Goal: Transaction & Acquisition: Purchase product/service

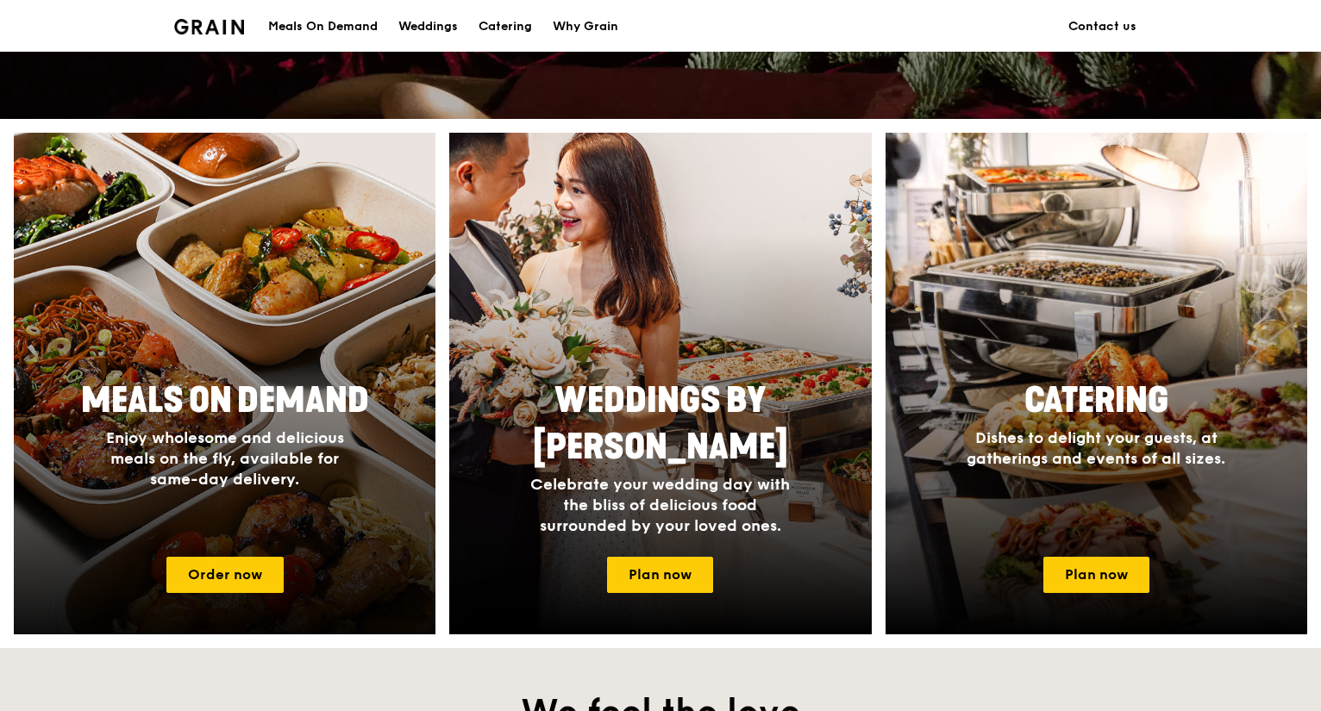
scroll to position [604, 0]
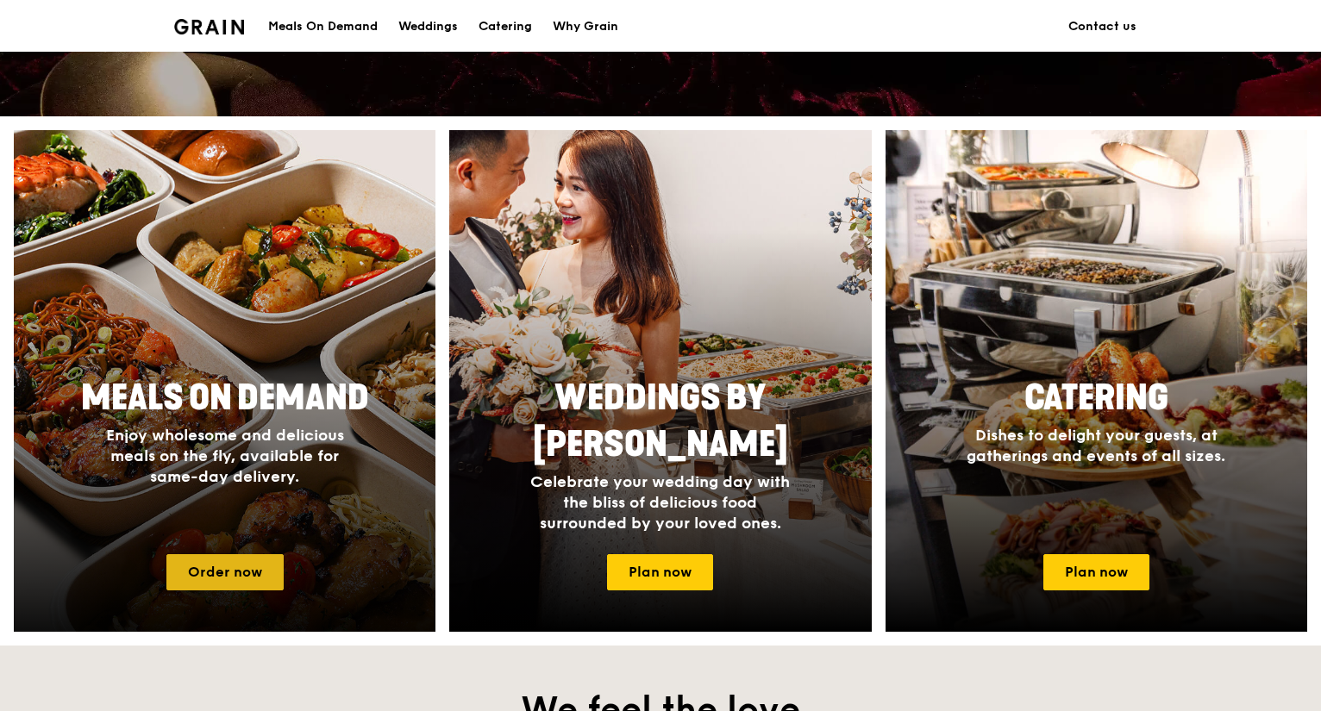
click at [257, 554] on link "Order now" at bounding box center [224, 572] width 117 height 36
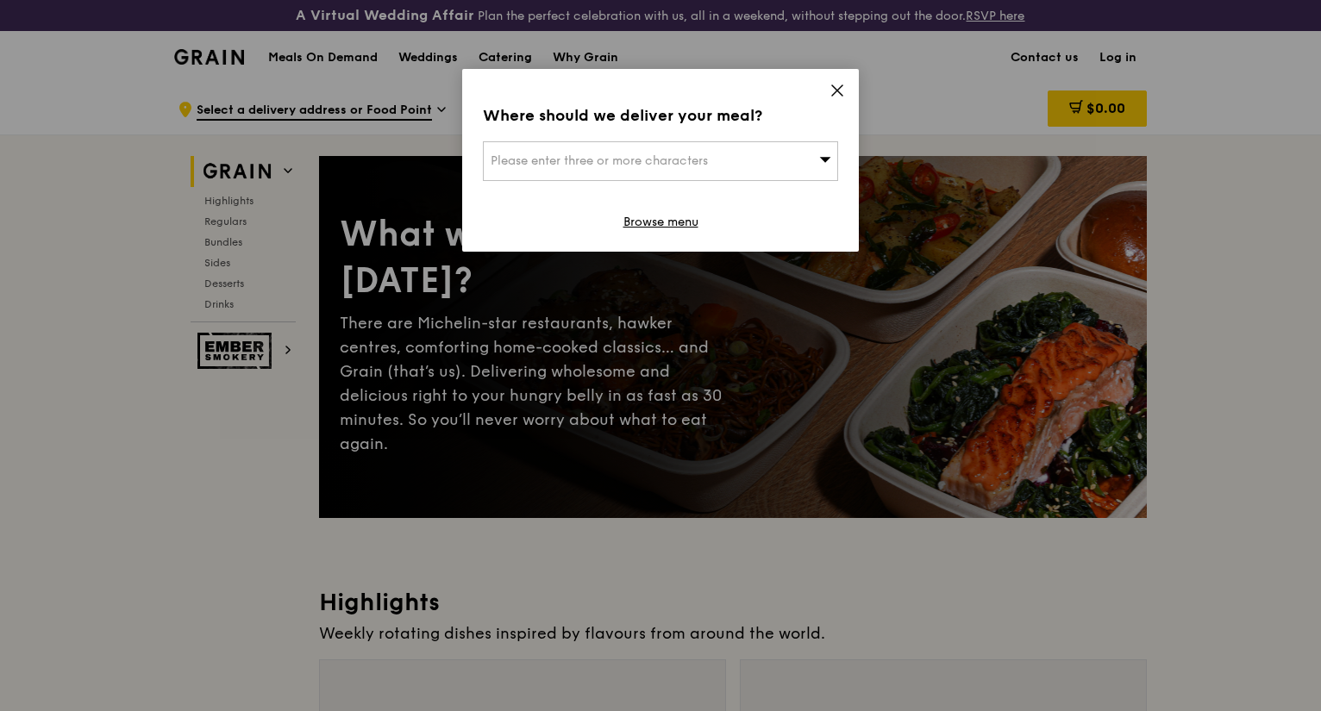
click at [842, 92] on icon at bounding box center [838, 91] width 16 height 16
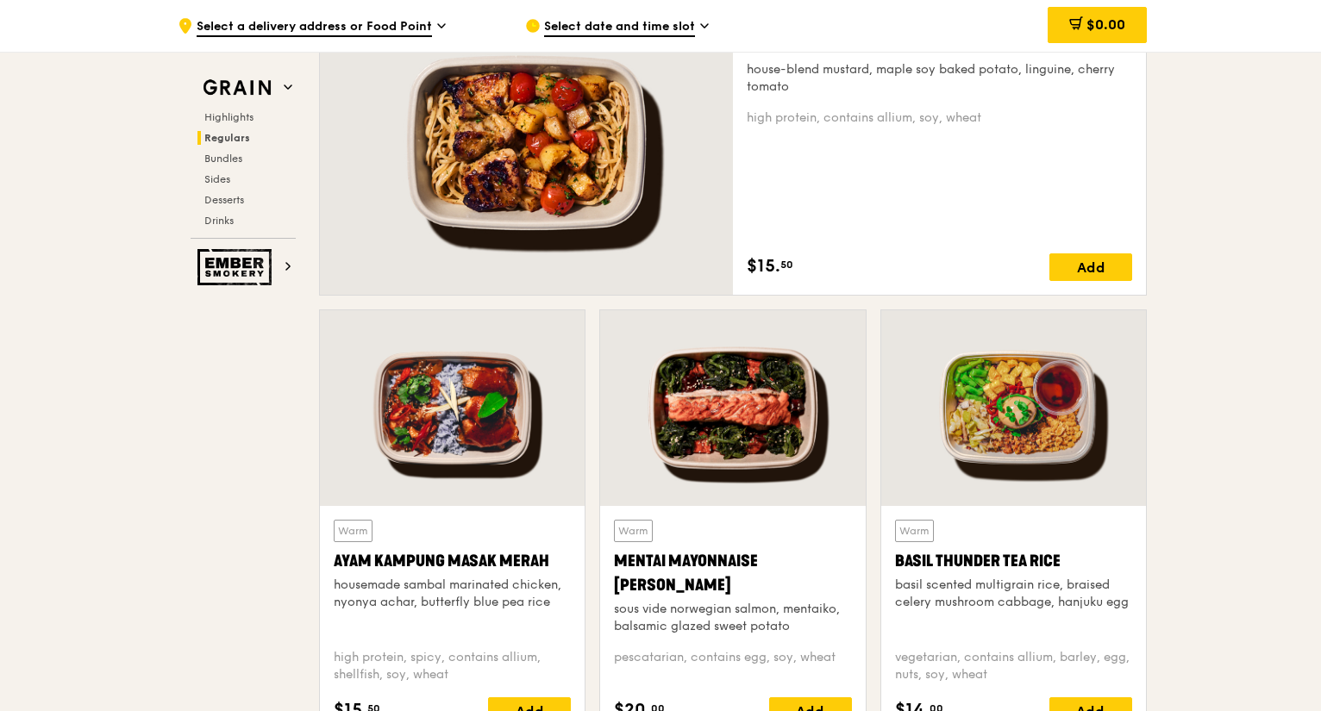
scroll to position [1318, 0]
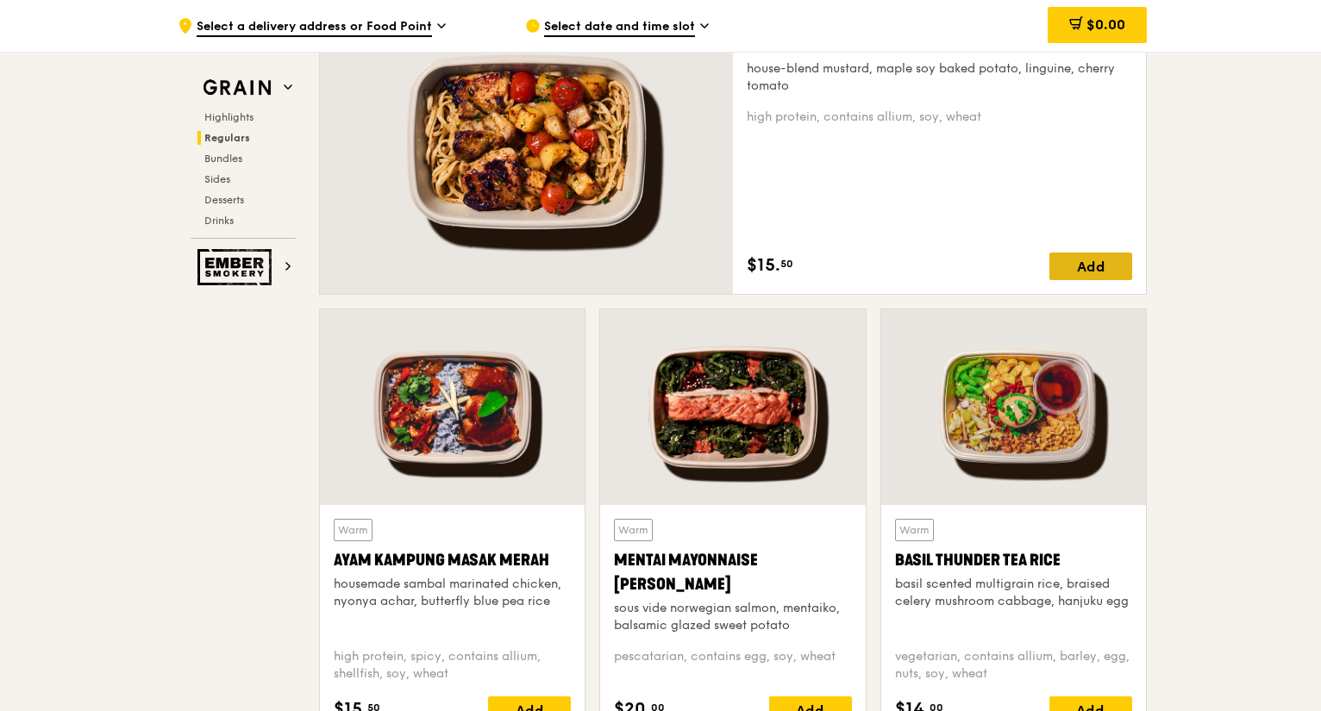
click at [1049, 260] on div "Add" at bounding box center [1090, 267] width 83 height 28
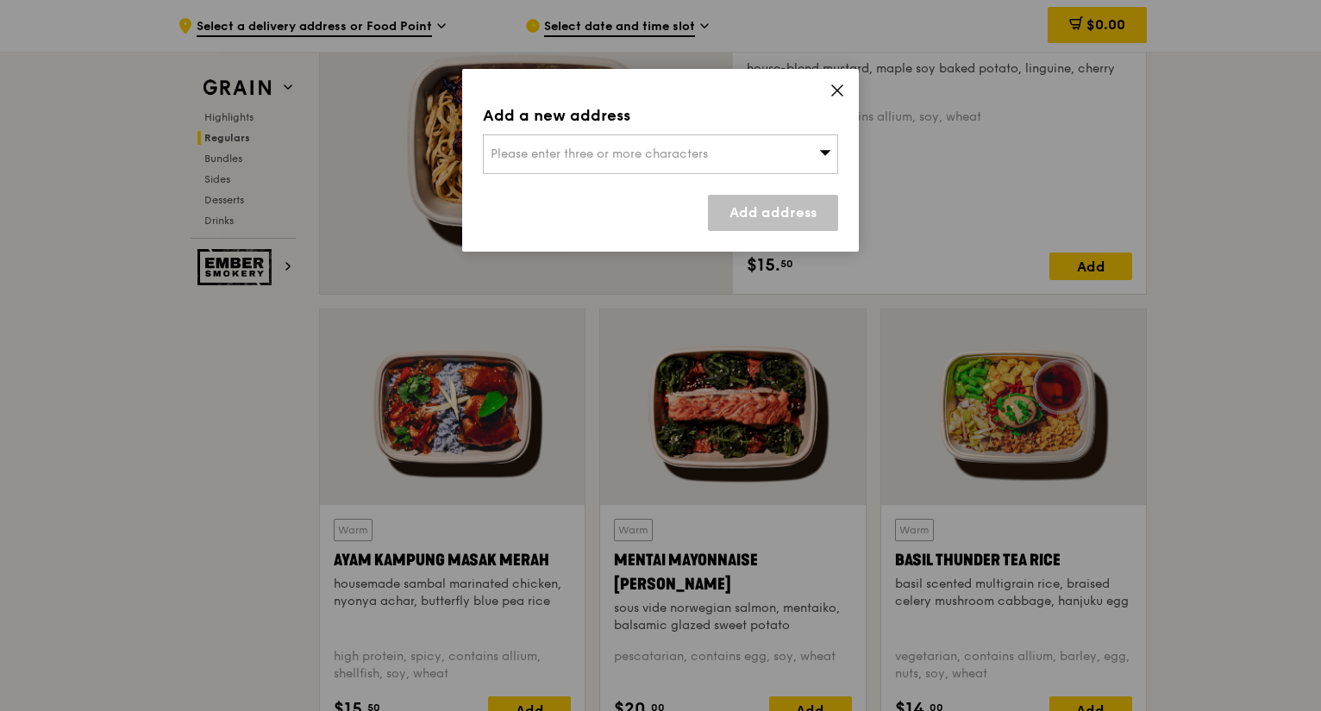
click at [792, 141] on div "Please enter three or more characters" at bounding box center [660, 155] width 355 height 40
click at [844, 86] on icon at bounding box center [838, 91] width 16 height 16
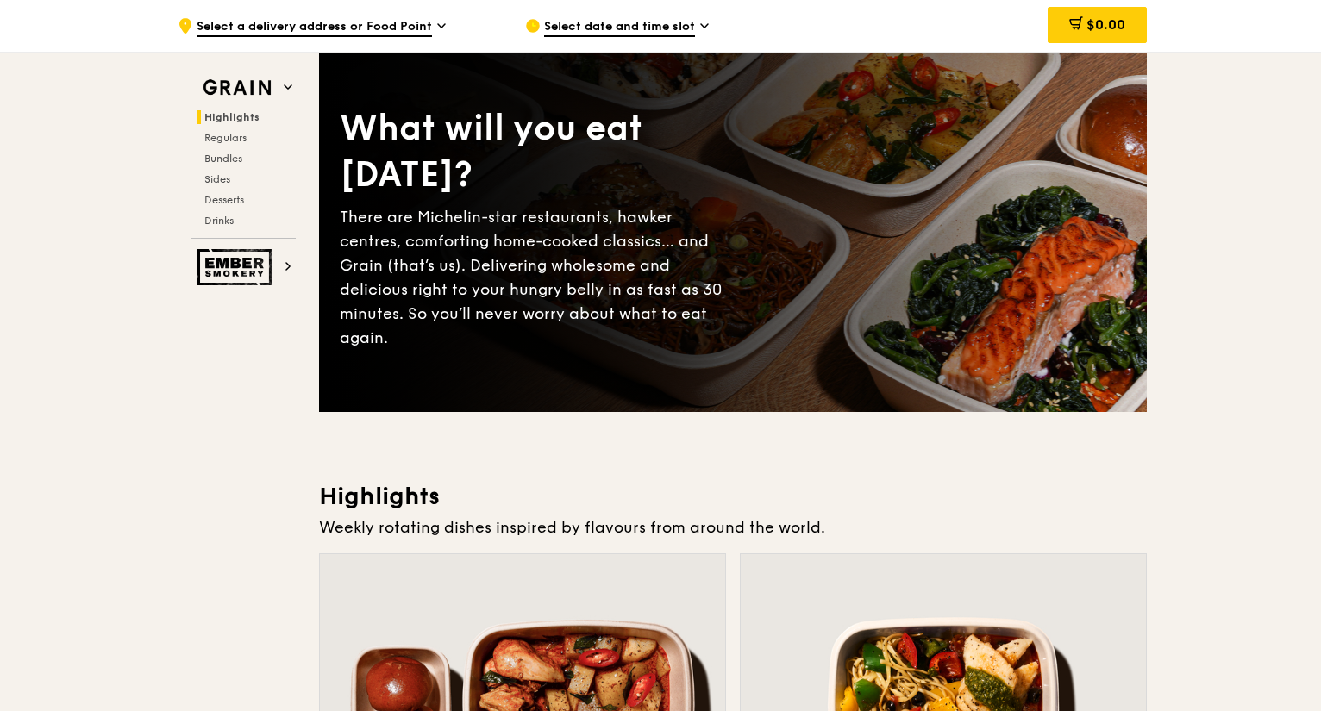
scroll to position [0, 0]
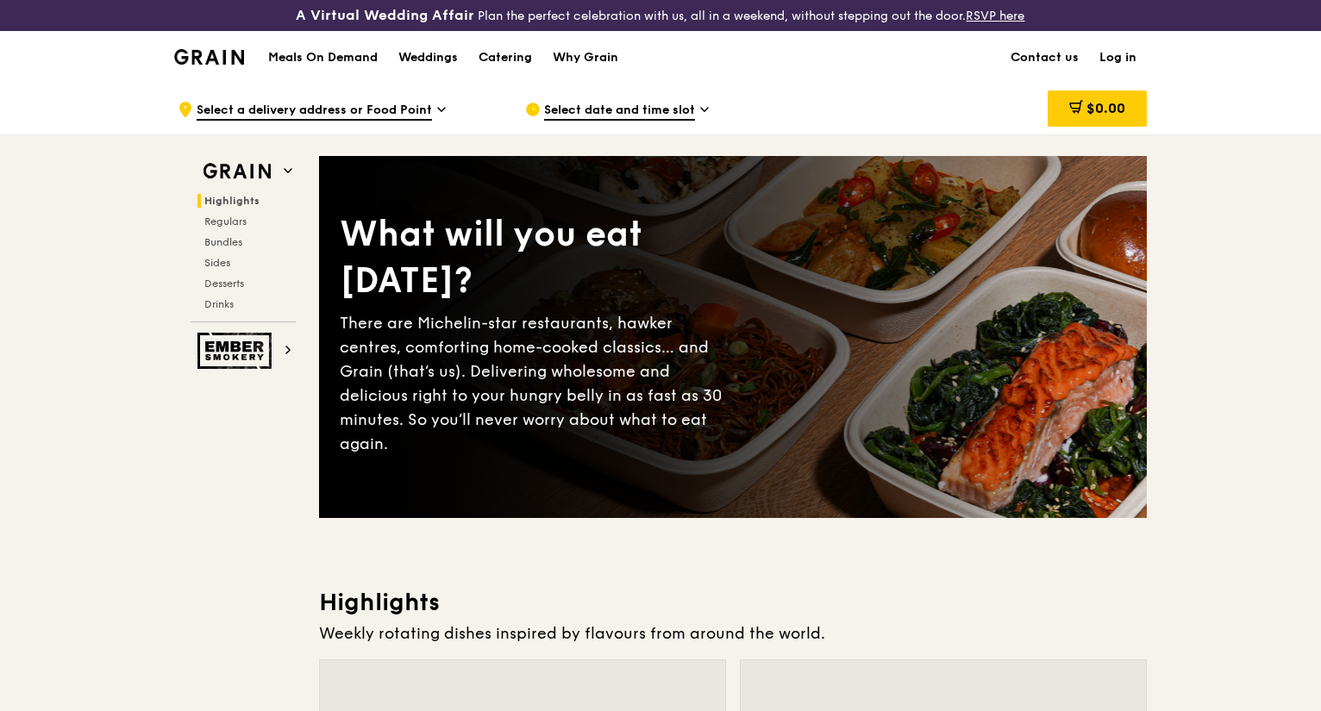
click at [258, 248] on div "Highlights Regulars Bundles Sides Desserts Drinks" at bounding box center [243, 252] width 105 height 117
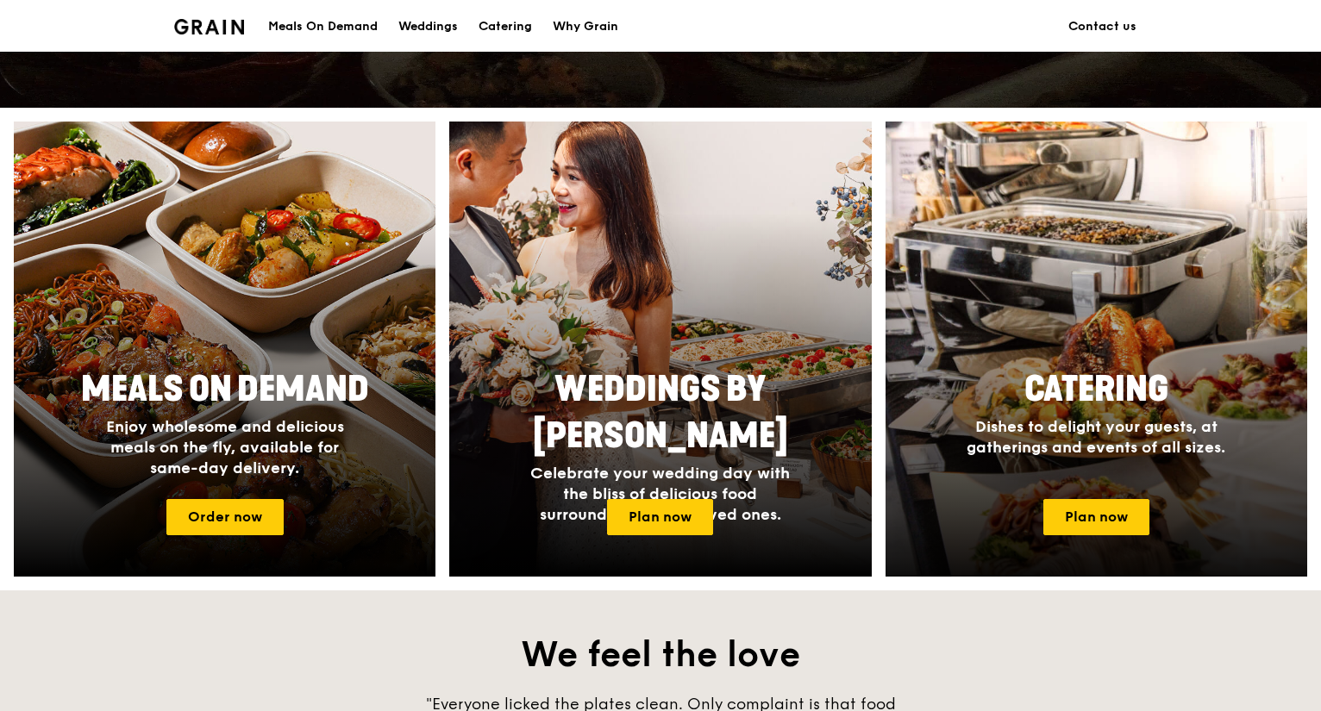
scroll to position [691, 0]
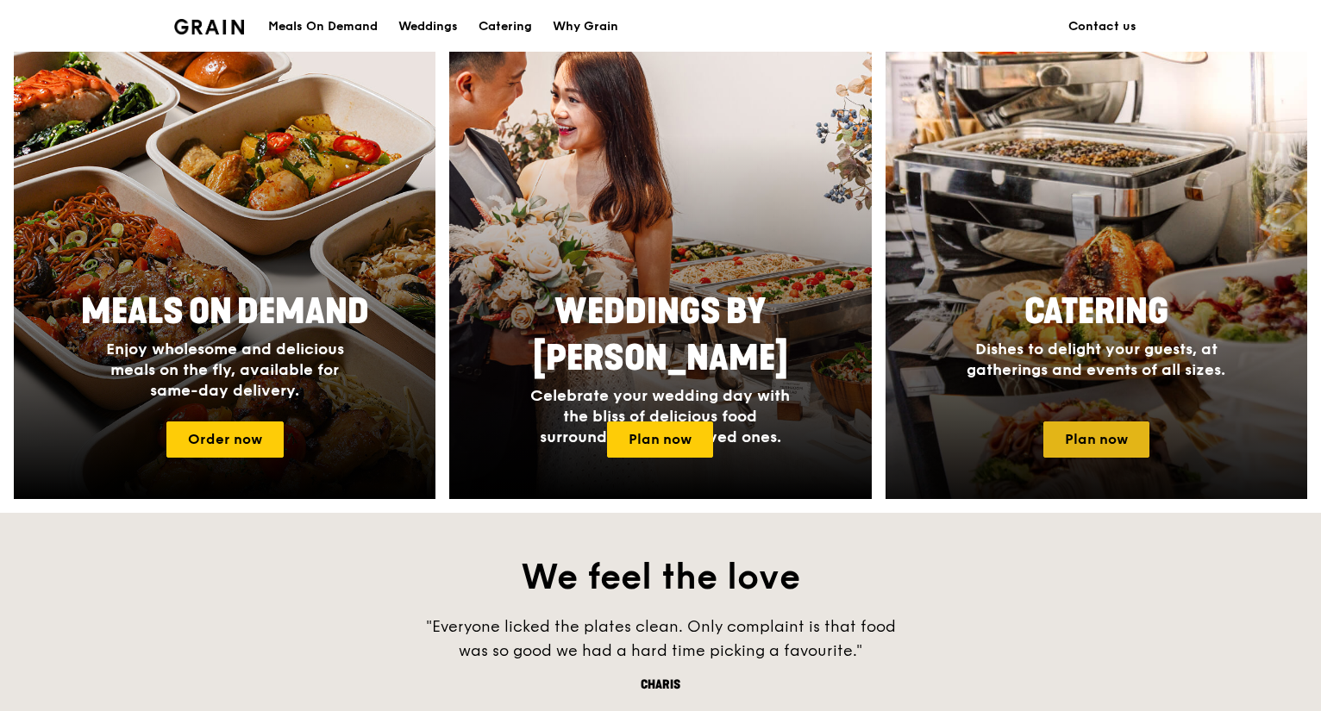
click at [1094, 444] on link "Plan now" at bounding box center [1096, 440] width 106 height 36
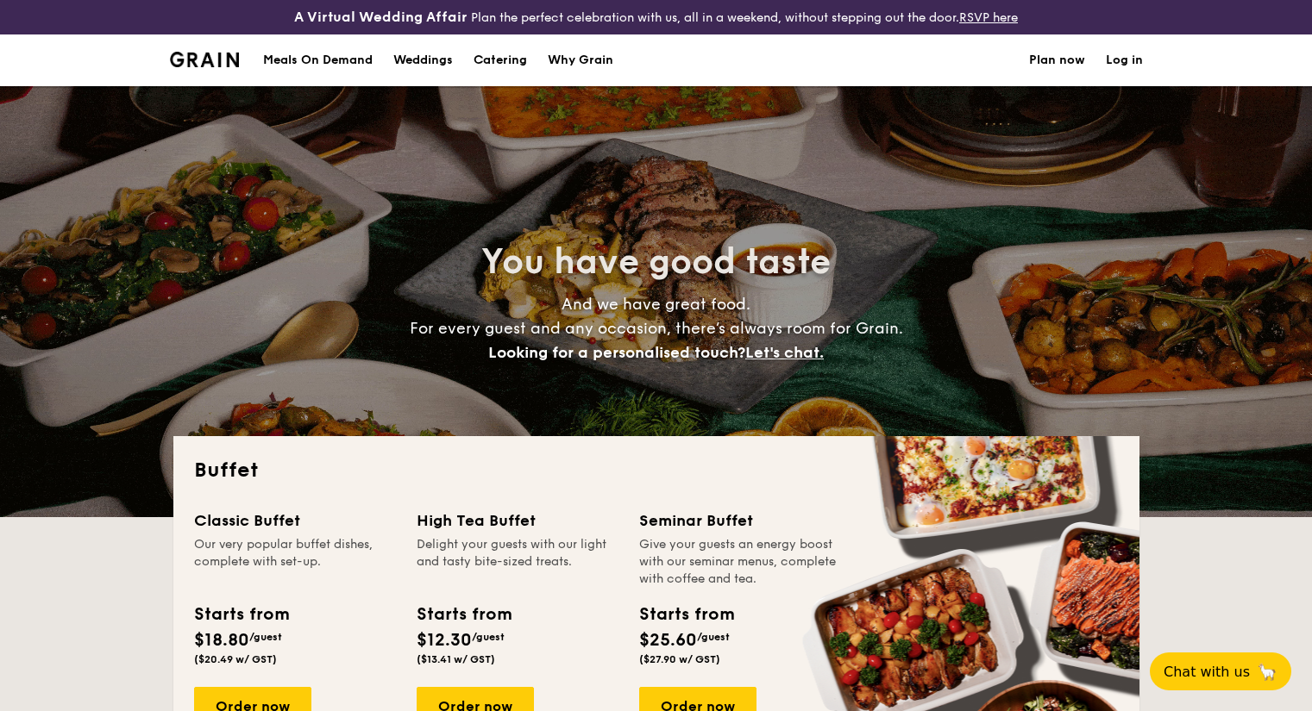
select select
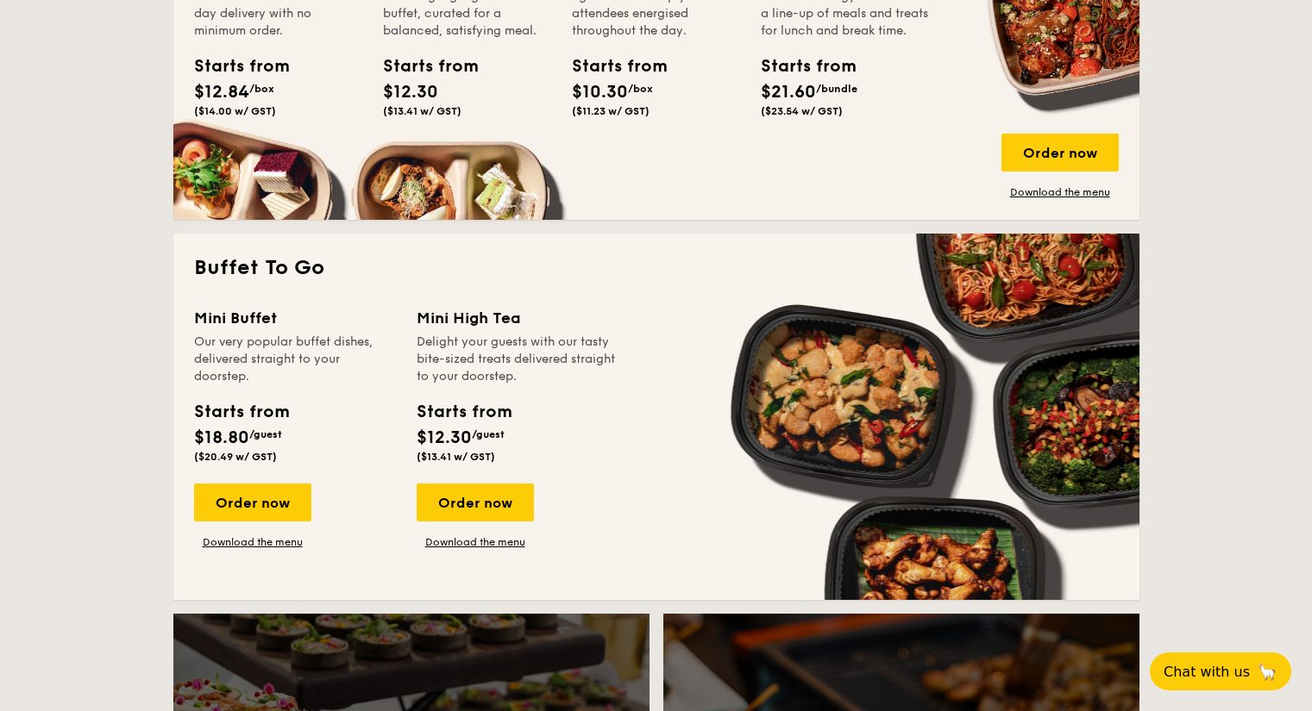
scroll to position [949, 0]
